Goal: Transaction & Acquisition: Purchase product/service

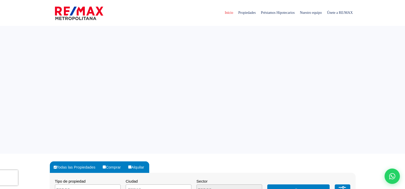
select select
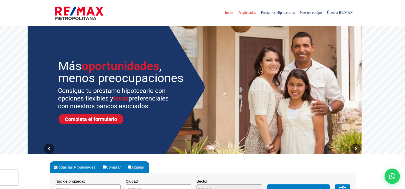
click at [239, 13] on span "Propiedades" at bounding box center [246, 12] width 22 height 15
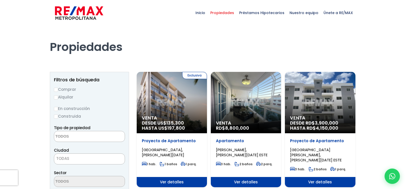
select select
click at [62, 135] on textarea "Search" at bounding box center [79, 136] width 50 height 11
type textarea "aár"
click at [57, 89] on input "Comprar" at bounding box center [56, 90] width 4 height 4
radio input "true"
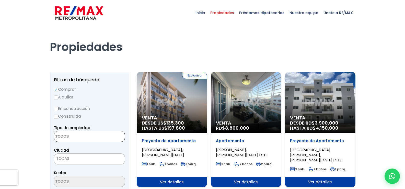
drag, startPoint x: 72, startPoint y: 137, endPoint x: 59, endPoint y: 134, distance: 13.2
click at [59, 134] on textarea "Search" at bounding box center [79, 136] width 50 height 11
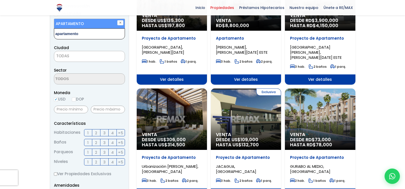
type textarea "apartamento"
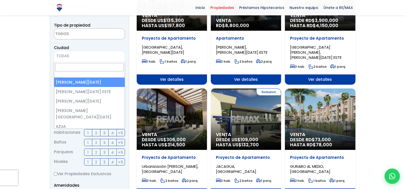
scroll to position [100, 0]
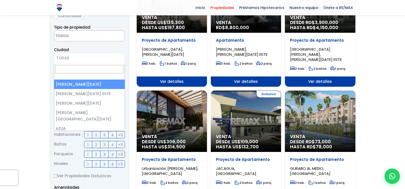
click at [62, 54] on span "TODAS" at bounding box center [89, 57] width 70 height 7
select select "1"
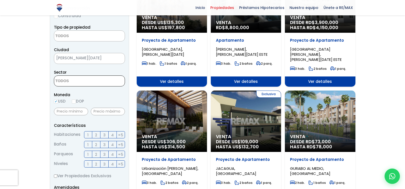
click at [63, 79] on textarea "Search" at bounding box center [79, 81] width 50 height 11
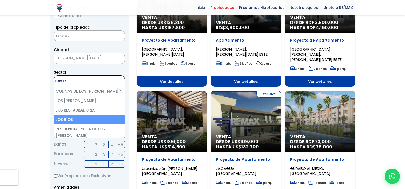
type textarea "Los R"
click at [68, 120] on li "LOS RÍOS" at bounding box center [89, 119] width 70 height 9
select select "36"
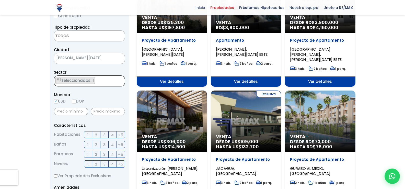
click at [72, 110] on input "text" at bounding box center [71, 111] width 34 height 8
click at [74, 101] on input "DOP" at bounding box center [74, 101] width 4 height 4
radio input "true"
click at [68, 110] on input "text" at bounding box center [71, 111] width 34 height 8
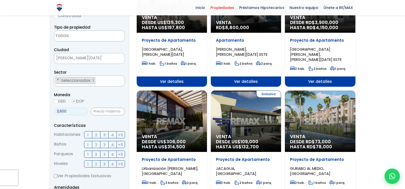
type input "3,600"
click at [99, 110] on input "text" at bounding box center [108, 111] width 34 height 8
type input "4,600"
click at [104, 135] on span "3" at bounding box center [104, 134] width 2 height 6
click at [0, 0] on input "3" at bounding box center [0, 0] width 0 height 0
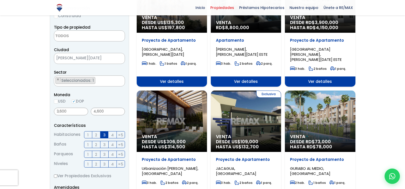
click at [88, 143] on span "1" at bounding box center [87, 144] width 1 height 6
click at [0, 0] on input "1" at bounding box center [0, 0] width 0 height 0
click at [89, 154] on label "1" at bounding box center [88, 153] width 8 height 7
click at [0, 0] on input "1" at bounding box center [0, 0] width 0 height 0
click at [104, 163] on span "3" at bounding box center [104, 164] width 2 height 6
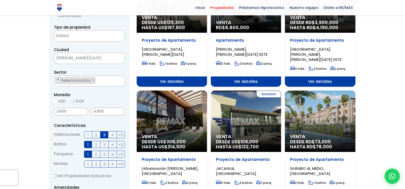
click at [0, 0] on input "3" at bounding box center [0, 0] width 0 height 0
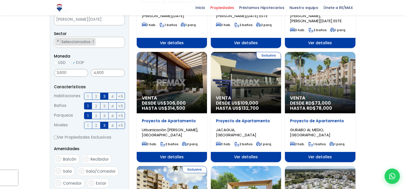
scroll to position [151, 0]
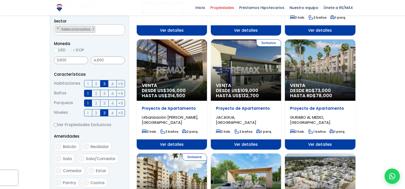
click at [68, 157] on span "Sala" at bounding box center [67, 158] width 9 height 5
click at [62, 157] on input "Sala" at bounding box center [58, 158] width 6 height 6
checkbox input "true"
click at [71, 169] on span "Comedor" at bounding box center [72, 170] width 19 height 5
click at [62, 169] on input "Comedor" at bounding box center [58, 170] width 6 height 6
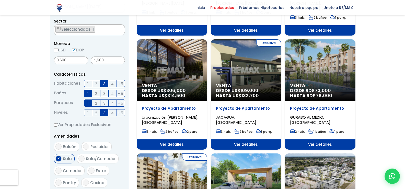
checkbox input "true"
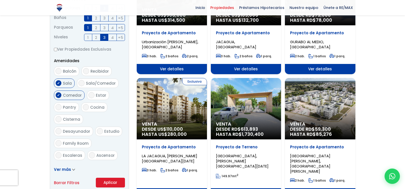
scroll to position [228, 0]
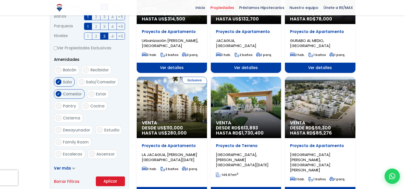
click at [95, 106] on span "Cocina" at bounding box center [97, 105] width 14 height 5
click at [89, 106] on input "Cocina" at bounding box center [86, 106] width 6 height 6
checkbox input "true"
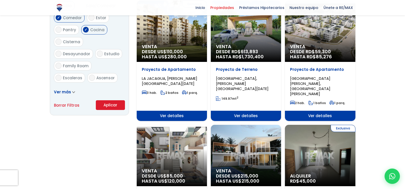
scroll to position [304, 0]
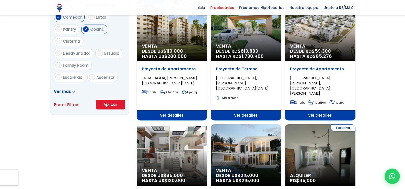
click at [72, 90] on span at bounding box center [73, 91] width 3 height 5
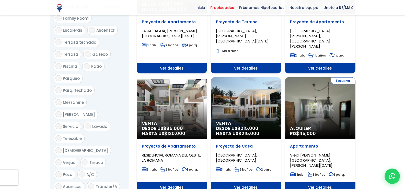
scroll to position [355, 0]
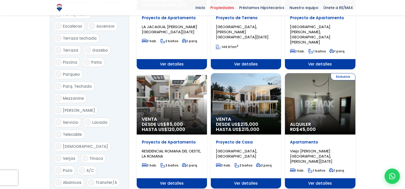
click at [97, 119] on span "Lavado" at bounding box center [99, 121] width 15 height 5
click at [91, 119] on input "Lavado" at bounding box center [88, 122] width 6 height 6
checkbox input "true"
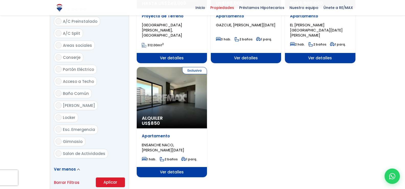
scroll to position [610, 0]
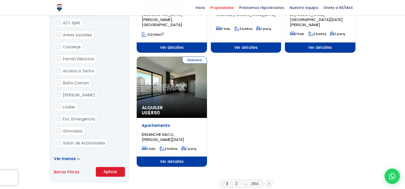
click at [113, 167] on button "Aplicar" at bounding box center [110, 172] width 29 height 10
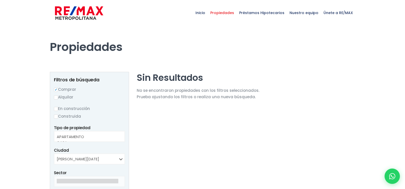
select select
select select "36"
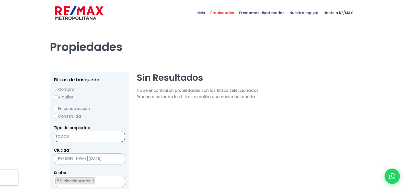
click at [60, 135] on textarea "Search" at bounding box center [79, 136] width 50 height 11
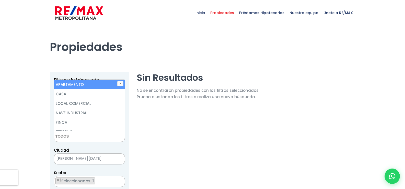
click at [70, 87] on li "APARTAMENTO" at bounding box center [89, 84] width 70 height 9
select select "apartment"
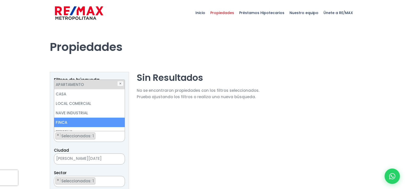
click at [68, 159] on span "[PERSON_NAME][DATE]" at bounding box center [83, 158] width 58 height 7
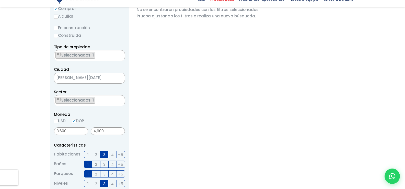
scroll to position [102, 0]
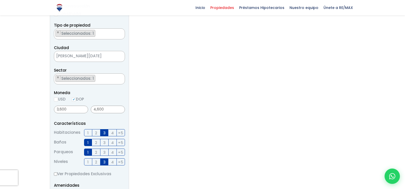
click at [92, 33] on span "Seleccionados: 1" at bounding box center [78, 33] width 34 height 5
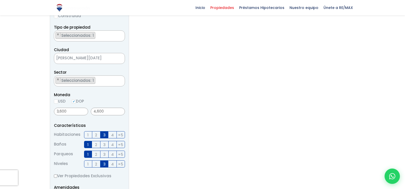
click at [232, 68] on section "Sin Resultados No se encontraron propiedades con los filtros seleccionados. Pru…" at bounding box center [198, 144] width 123 height 347
click at [95, 110] on input "4,600" at bounding box center [108, 111] width 34 height 8
type input "600"
click at [66, 110] on input "3,600" at bounding box center [71, 111] width 34 height 8
type input "360,000,000"
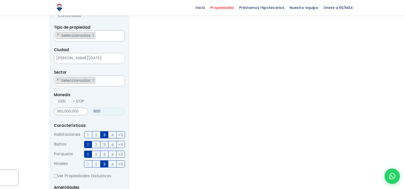
click at [99, 111] on input "600" at bounding box center [108, 111] width 34 height 8
type input "6"
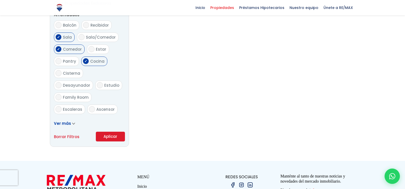
scroll to position [279, 0]
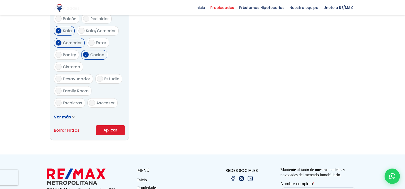
type input "5,000,000"
click at [107, 128] on button "Aplicar" at bounding box center [110, 130] width 29 height 10
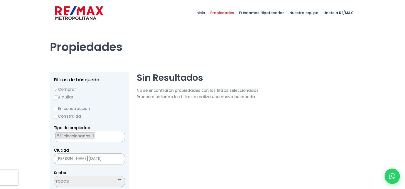
scroll to position [974, 0]
select select "36"
click at [57, 115] on input "Construida" at bounding box center [56, 116] width 4 height 4
radio input "true"
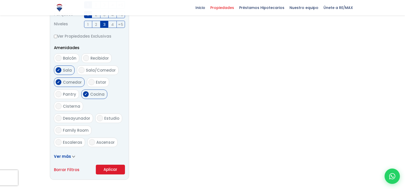
scroll to position [255, 0]
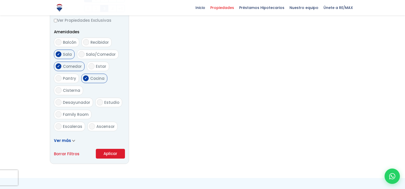
click at [72, 138] on span at bounding box center [73, 140] width 3 height 5
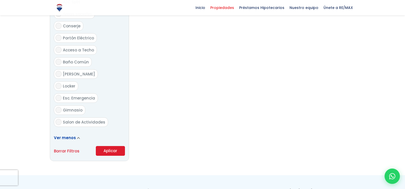
scroll to position [664, 0]
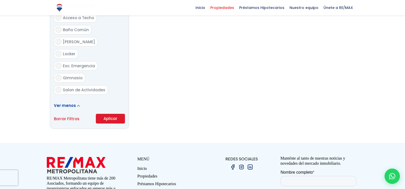
click at [108, 114] on button "Aplicar" at bounding box center [110, 119] width 29 height 10
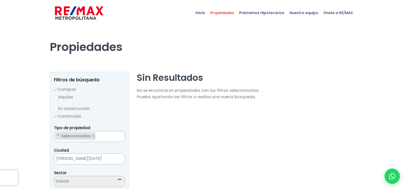
select select "36"
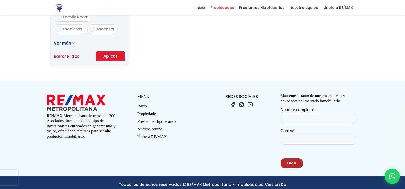
scroll to position [358, 0]
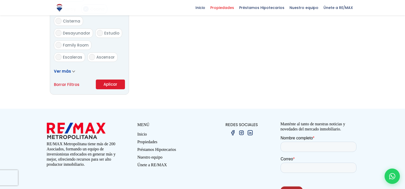
scroll to position [974, 0]
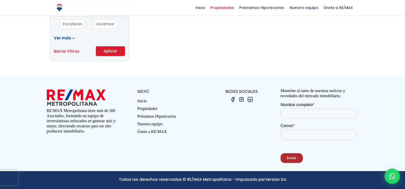
select select "36"
click at [64, 52] on link "Borrar Filtros" at bounding box center [67, 51] width 26 height 6
radio input "false"
select select
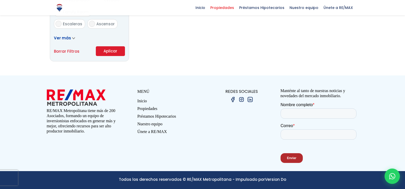
select select
radio input "true"
checkbox input "false"
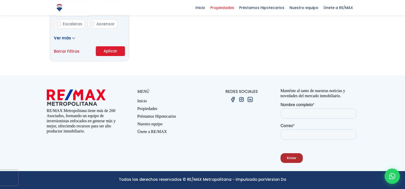
checkbox input "false"
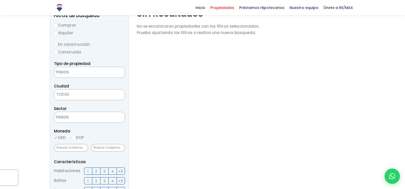
scroll to position [51, 0]
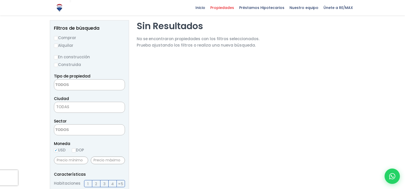
click at [57, 38] on input "Comprar" at bounding box center [56, 38] width 4 height 4
radio input "true"
click at [70, 79] on span at bounding box center [89, 84] width 71 height 11
click at [57, 67] on input "Construida" at bounding box center [56, 65] width 4 height 4
radio input "true"
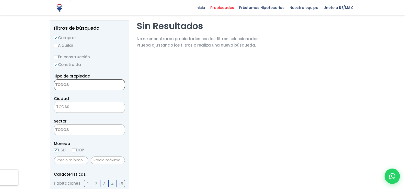
click at [75, 85] on textarea "Search" at bounding box center [79, 84] width 50 height 11
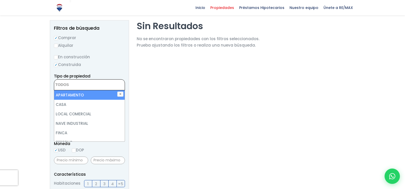
click at [75, 94] on li "APARTAMENTO" at bounding box center [89, 94] width 70 height 9
select select "apartment"
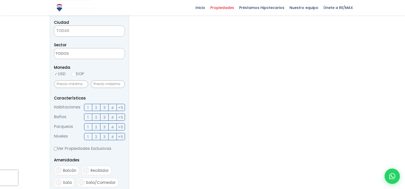
scroll to position [128, 0]
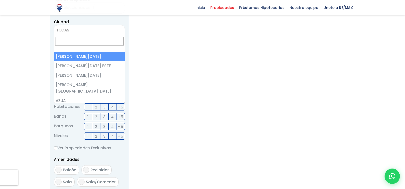
click at [72, 31] on span "TODAS" at bounding box center [89, 30] width 70 height 7
select select "1"
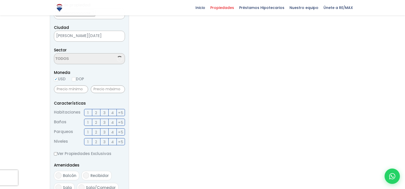
click at [72, 58] on textarea "Search" at bounding box center [79, 58] width 50 height 11
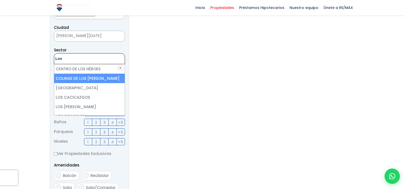
type textarea "Los"
click at [82, 78] on li "COLINAS DE LOS RÍOS" at bounding box center [89, 78] width 70 height 9
select select "37"
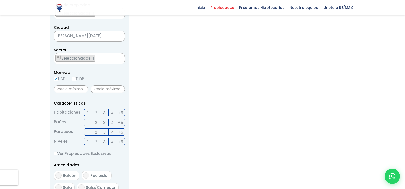
click at [212, 75] on section "Sin Resultados No se encontraron propiedades con los filtros seleccionados. Pru…" at bounding box center [198, 122] width 123 height 347
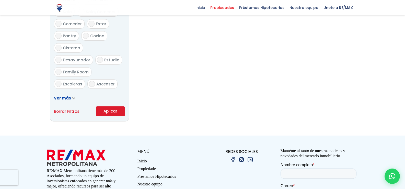
scroll to position [301, 0]
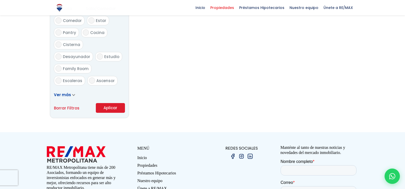
click at [113, 108] on button "Aplicar" at bounding box center [110, 108] width 29 height 10
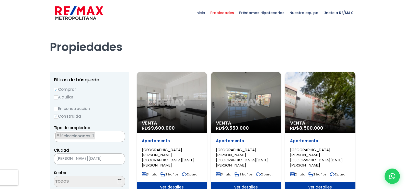
scroll to position [229, 0]
select select "37"
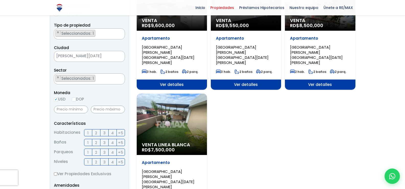
scroll to position [102, 0]
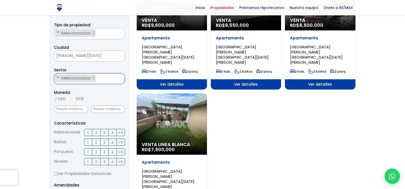
click at [99, 78] on ul "× Seleccionados: 1" at bounding box center [86, 78] width 64 height 11
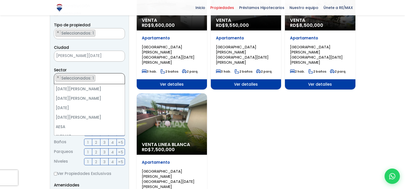
scroll to position [356, 0]
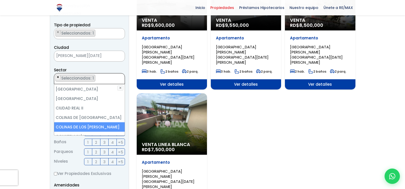
click at [58, 78] on span "×" at bounding box center [58, 77] width 3 height 5
select select
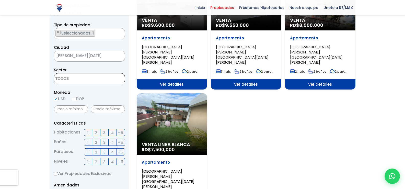
click at [70, 80] on textarea "Search" at bounding box center [79, 78] width 50 height 11
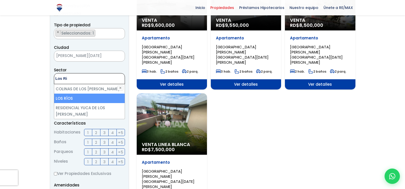
type textarea "Los Ri"
click at [73, 100] on li "LOS RÍOS" at bounding box center [89, 97] width 70 height 9
select select "36"
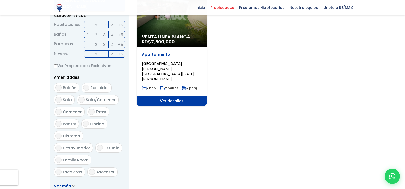
scroll to position [128, 0]
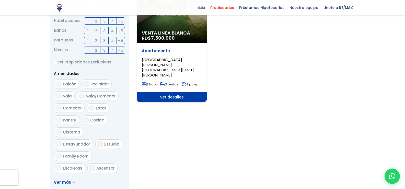
click at [110, 101] on form "Comprar Alquilar En construcción Construida Tipo de propiedad APARTAMENTO CASA …" at bounding box center [89, 36] width 71 height 328
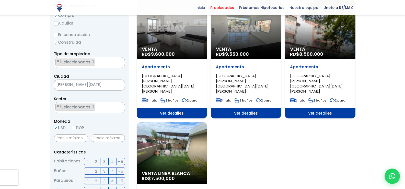
scroll to position [71, 0]
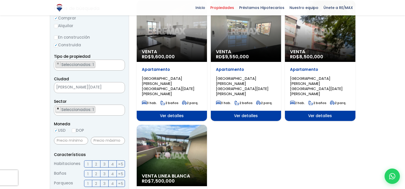
click at [58, 108] on span "×" at bounding box center [58, 108] width 3 height 5
select select
click at [69, 109] on textarea "Search" at bounding box center [79, 110] width 50 height 11
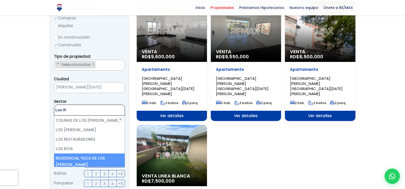
type textarea "Los R"
click at [75, 157] on li "RESIDENCIAL YUCA DE LOS [PERSON_NAME]" at bounding box center [89, 161] width 70 height 16
select select "40"
click at [78, 157] on li "RESIDENCIAL YUCA DE LOS [PERSON_NAME]" at bounding box center [89, 161] width 70 height 16
click at [80, 157] on li "RESIDENCIAL YUCA DE LOS [PERSON_NAME]" at bounding box center [89, 161] width 70 height 16
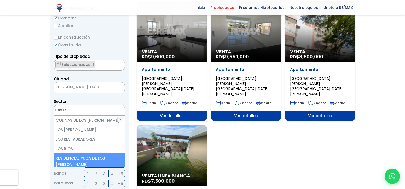
select select "40"
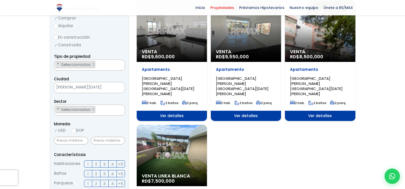
click at [294, 152] on div "Venta RD$ 9,600,000 Apartamento COLINAS DE LOS RÍOS, SANTO DOMINGO DE GUZMÁN 3 …" at bounding box center [246, 123] width 218 height 244
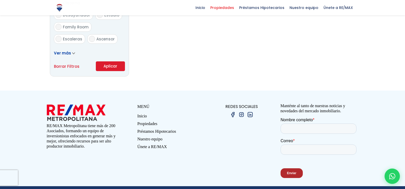
scroll to position [352, 0]
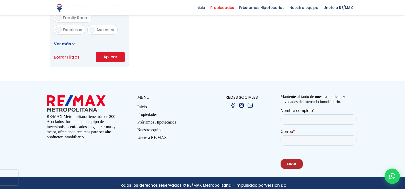
click at [109, 55] on button "Aplicar" at bounding box center [110, 57] width 29 height 10
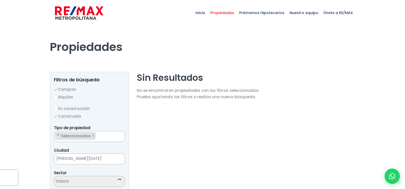
select select "40"
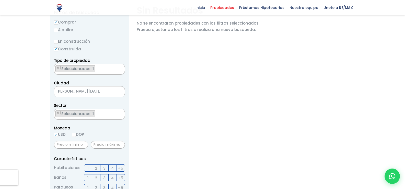
scroll to position [77, 0]
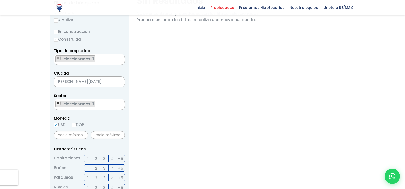
click at [58, 102] on span "×" at bounding box center [58, 103] width 3 height 5
select select
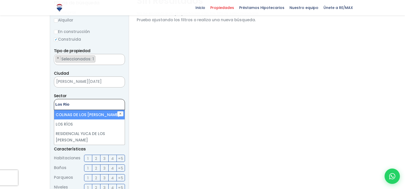
type textarea "Los [PERSON_NAME]"
select select "37"
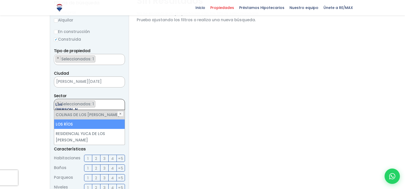
type textarea "Los [PERSON_NAME]"
click at [62, 124] on li "LOS RÍOS" at bounding box center [89, 123] width 70 height 9
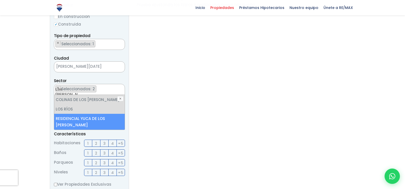
scroll to position [102, 0]
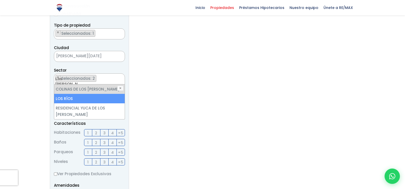
click at [72, 95] on li "LOS RÍOS" at bounding box center [89, 98] width 70 height 9
click at [71, 98] on li "LOS RÍOS" at bounding box center [89, 98] width 70 height 9
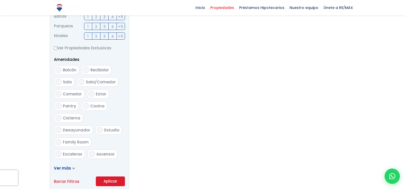
scroll to position [230, 0]
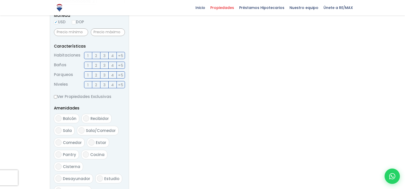
click at [55, 45] on form "Comprar Alquilar En construcción Construida Tipo de propiedad APARTAMENTO CASA …" at bounding box center [89, 71] width 71 height 328
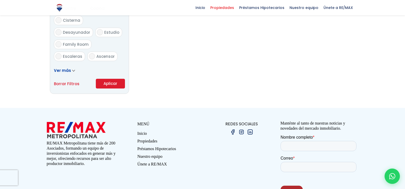
scroll to position [326, 0]
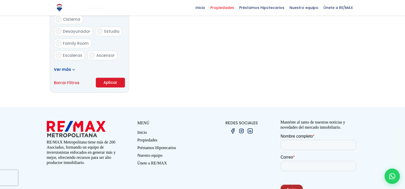
click at [109, 80] on button "Aplicar" at bounding box center [110, 83] width 29 height 10
click at [109, 83] on button "Aplicar" at bounding box center [110, 83] width 29 height 10
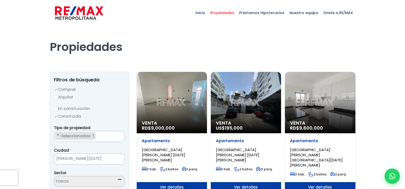
scroll to position [974, 0]
select select "37"
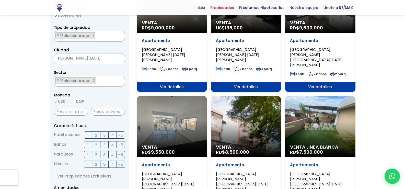
scroll to position [102, 0]
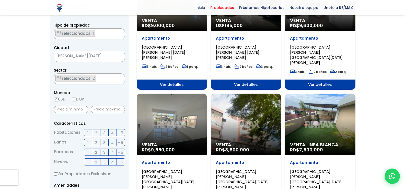
click at [181, 79] on span "Ver detalles" at bounding box center [172, 84] width 70 height 10
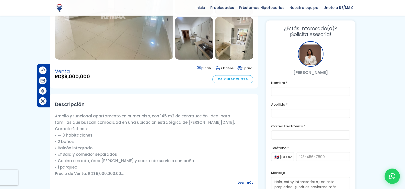
scroll to position [102, 0]
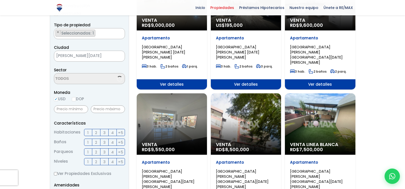
select select "37"
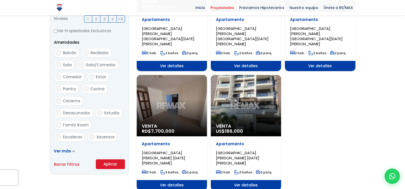
scroll to position [255, 0]
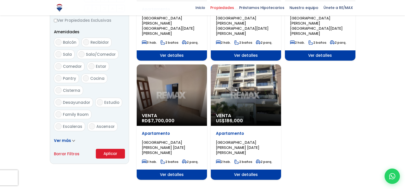
click at [244, 169] on span "Ver detalles" at bounding box center [246, 174] width 70 height 10
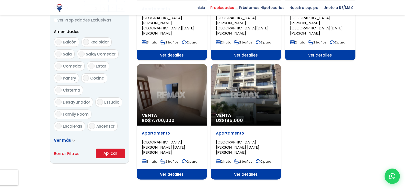
select select "37"
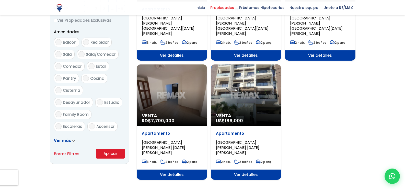
click at [170, 74] on div "Venta RD$ 7,700,000" at bounding box center [172, 94] width 70 height 61
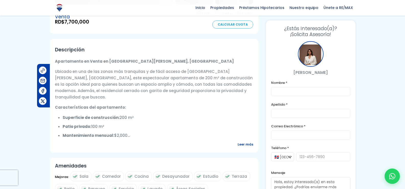
scroll to position [153, 0]
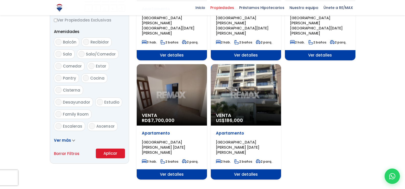
scroll to position [974, 0]
select select "37"
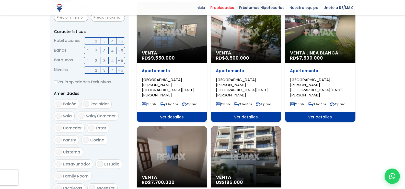
scroll to position [179, 0]
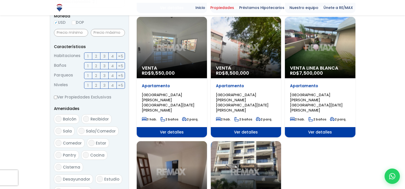
click at [234, 36] on div "Venta RD$ 8,500,000" at bounding box center [246, 47] width 70 height 61
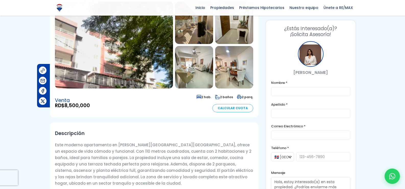
scroll to position [51, 0]
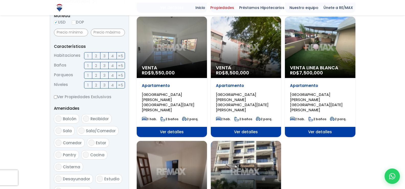
scroll to position [179, 0]
select select "37"
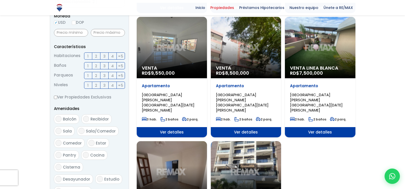
click at [313, 46] on div "Venta Linea Blanca RD$ 7,500,000" at bounding box center [320, 47] width 70 height 61
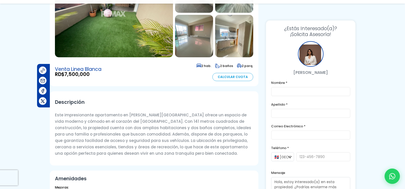
scroll to position [102, 0]
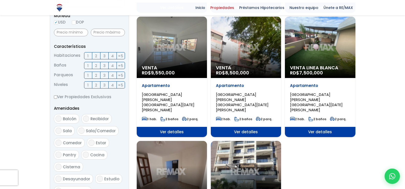
select select "37"
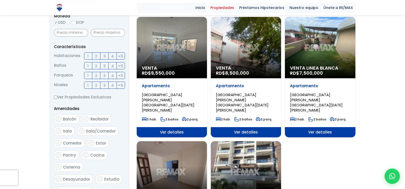
click at [76, 21] on input "DOP" at bounding box center [74, 23] width 4 height 4
radio input "true"
click at [72, 31] on input "text" at bounding box center [71, 33] width 34 height 8
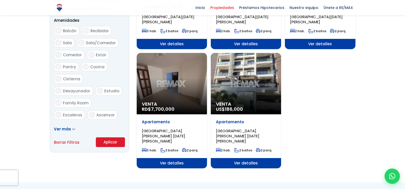
scroll to position [280, 0]
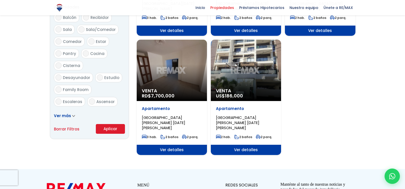
type input "360,000,000"
click at [112, 130] on button "Aplicar" at bounding box center [110, 129] width 29 height 10
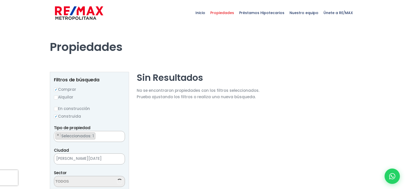
select select "37"
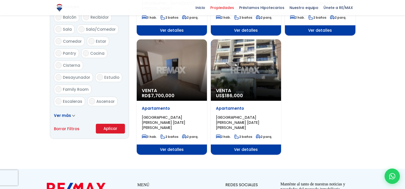
select select "37"
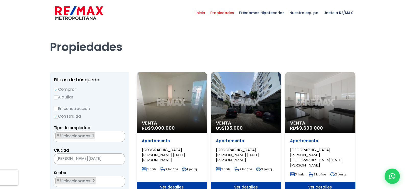
click at [206, 11] on span "Inicio" at bounding box center [200, 12] width 15 height 15
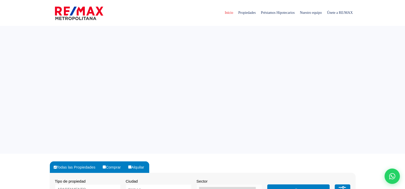
select select
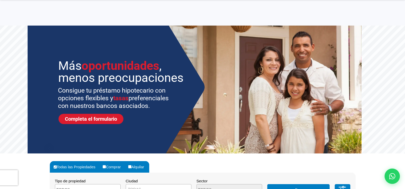
scroll to position [102, 0]
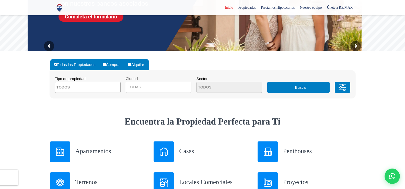
click at [104, 63] on input "Comprar" at bounding box center [104, 64] width 3 height 3
radio input "true"
click at [71, 85] on textarea "Search" at bounding box center [80, 87] width 50 height 11
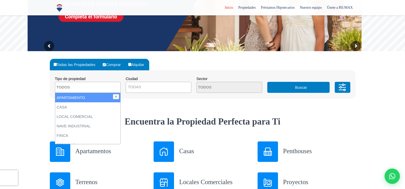
click at [81, 96] on li "APARTAMENTO" at bounding box center [87, 97] width 65 height 9
select select "apartment"
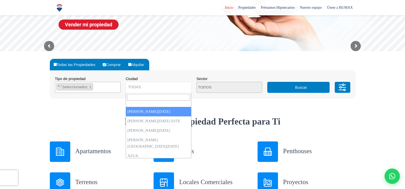
click at [140, 85] on span "TODAS" at bounding box center [134, 86] width 13 height 4
select select "1"
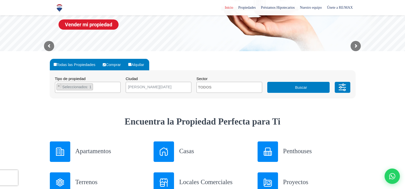
click at [208, 87] on textarea "Search" at bounding box center [222, 87] width 50 height 11
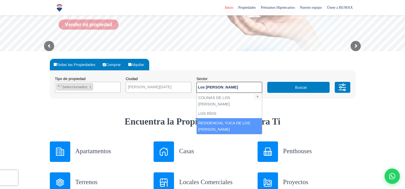
type textarea "Los Rios"
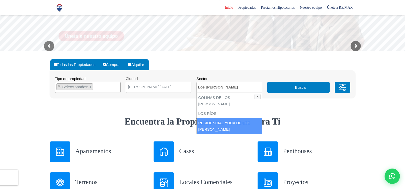
click at [223, 118] on li "RESIDENCIAL YUCA DE LOS [PERSON_NAME]" at bounding box center [229, 126] width 65 height 16
select select "40"
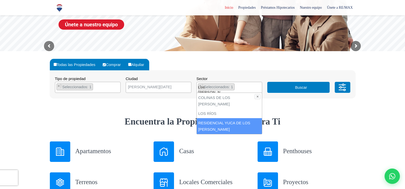
click at [226, 118] on li "RESIDENCIAL YUCA DE LOS [PERSON_NAME]" at bounding box center [229, 126] width 65 height 16
select select
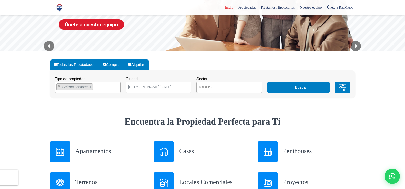
click at [310, 88] on button "Buscar" at bounding box center [298, 87] width 62 height 11
click at [300, 86] on button "Buscar" at bounding box center [298, 87] width 62 height 11
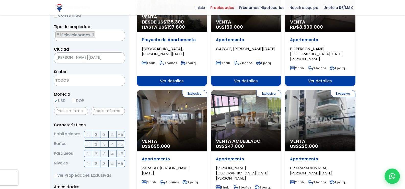
scroll to position [128, 0]
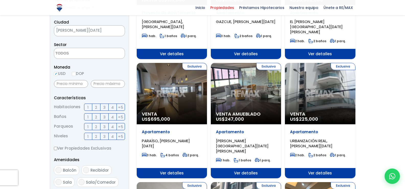
click at [76, 73] on input "DOP" at bounding box center [74, 74] width 4 height 4
radio input "true"
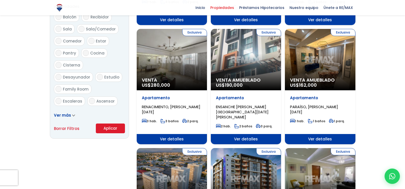
scroll to position [281, 0]
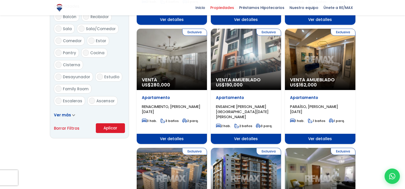
click at [112, 128] on button "Aplicar" at bounding box center [110, 128] width 29 height 10
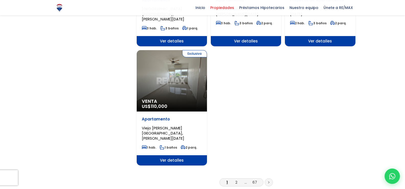
scroll to position [613, 0]
